Goal: Complete application form

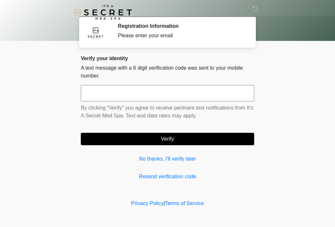
click at [100, 95] on input "text" at bounding box center [167, 93] width 173 height 16
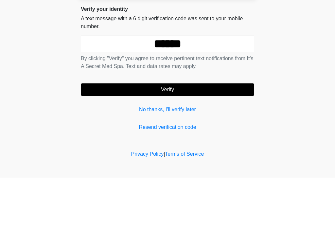
type input "******"
click at [293, 63] on body "‎ ‎ Registration Information Please enter your email Please connect to Wi-Fi no…" at bounding box center [167, 113] width 335 height 227
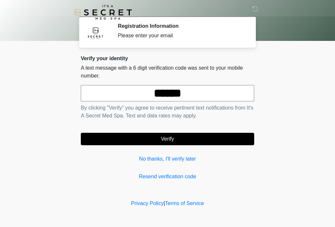
click at [177, 140] on button "Verify" at bounding box center [167, 139] width 173 height 12
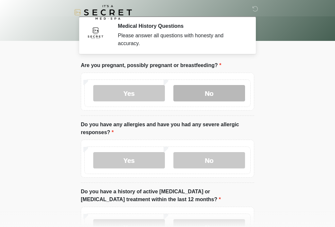
click at [207, 94] on label "No" at bounding box center [209, 93] width 72 height 16
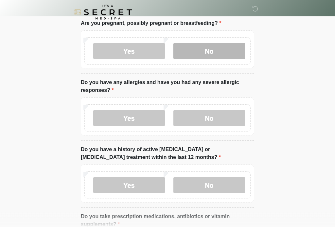
scroll to position [43, 0]
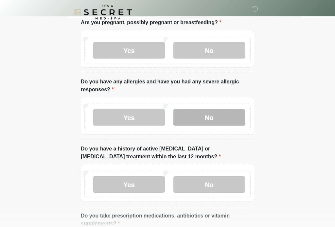
click at [209, 117] on label "No" at bounding box center [209, 118] width 72 height 16
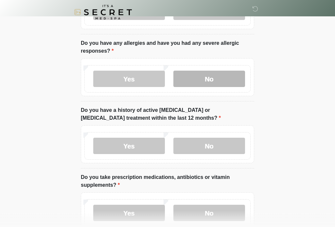
scroll to position [82, 0]
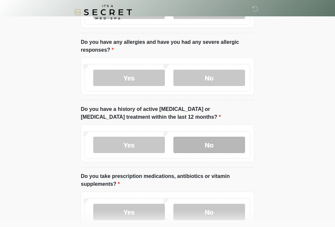
click at [205, 144] on label "No" at bounding box center [209, 145] width 72 height 16
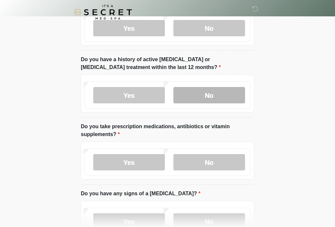
scroll to position [133, 0]
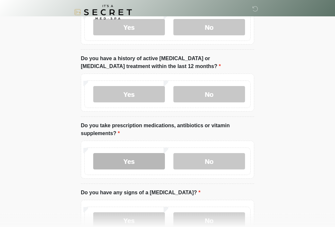
click at [131, 166] on label "Yes" at bounding box center [129, 161] width 72 height 16
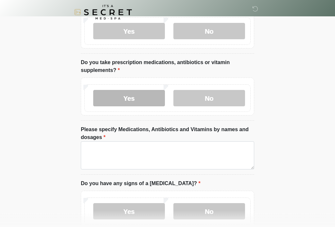
scroll to position [196, 0]
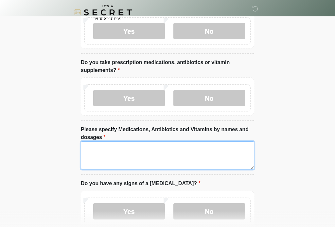
click at [109, 155] on textarea "Please specify Medications, Antibiotics and Vitamins by names and dosages" at bounding box center [167, 155] width 173 height 28
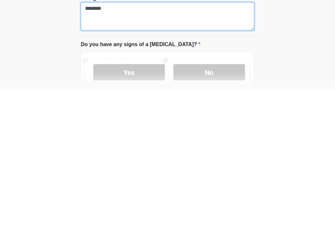
scroll to position [197, 0]
type textarea "********"
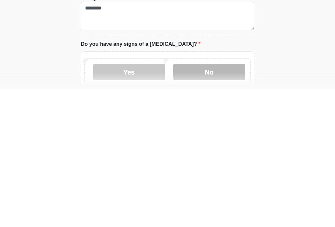
click at [205, 202] on label "No" at bounding box center [209, 210] width 72 height 16
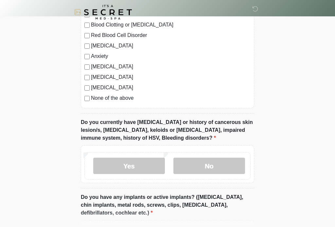
scroll to position [479, 0]
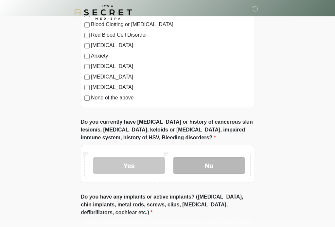
click at [204, 169] on label "No" at bounding box center [209, 165] width 72 height 16
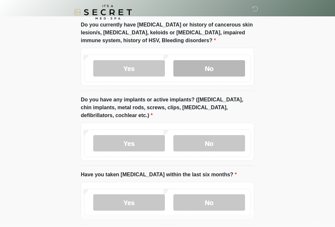
scroll to position [576, 0]
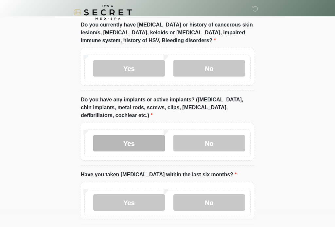
click at [135, 145] on label "Yes" at bounding box center [129, 143] width 72 height 16
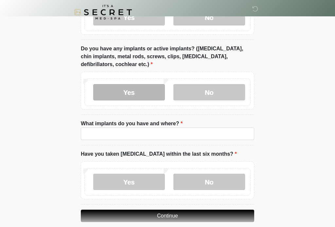
scroll to position [627, 0]
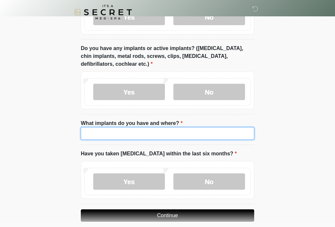
click at [137, 133] on input "What implants do you have and where?" at bounding box center [167, 134] width 173 height 12
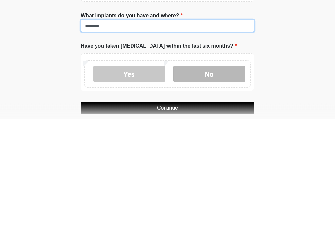
type input "******"
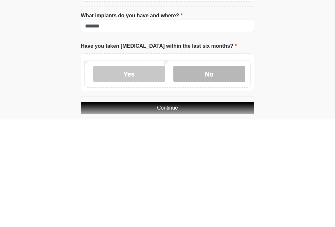
click at [210, 174] on label "No" at bounding box center [209, 182] width 72 height 16
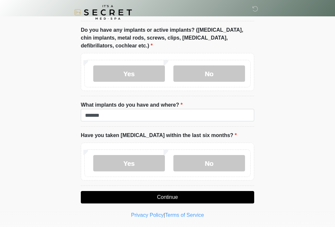
click at [171, 195] on button "Continue" at bounding box center [167, 197] width 173 height 12
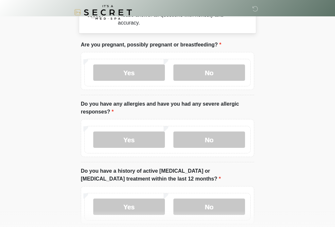
scroll to position [0, 0]
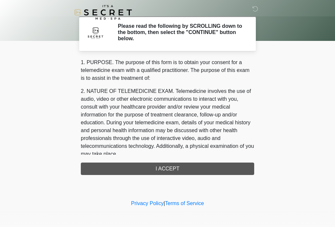
click at [179, 172] on div "1. PURPOSE. The purpose of this form is to obtain your consent for a telemedici…" at bounding box center [167, 117] width 173 height 116
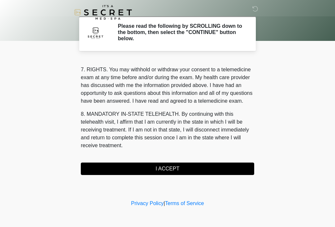
click at [166, 171] on button "I ACCEPT" at bounding box center [167, 169] width 173 height 12
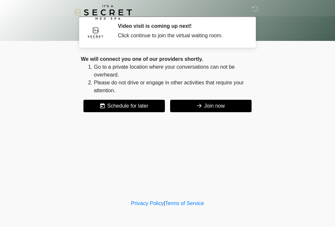
click at [209, 108] on button "Join now" at bounding box center [210, 106] width 81 height 12
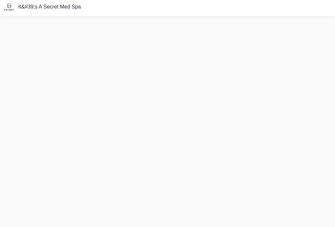
scroll to position [2, 0]
